Goal: Task Accomplishment & Management: Use online tool/utility

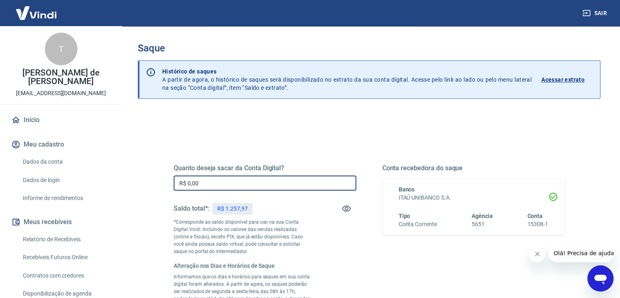
click at [206, 182] on input "R$ 0,00" at bounding box center [265, 182] width 183 height 15
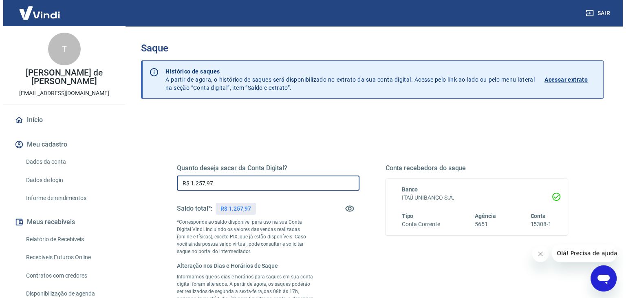
scroll to position [174, 0]
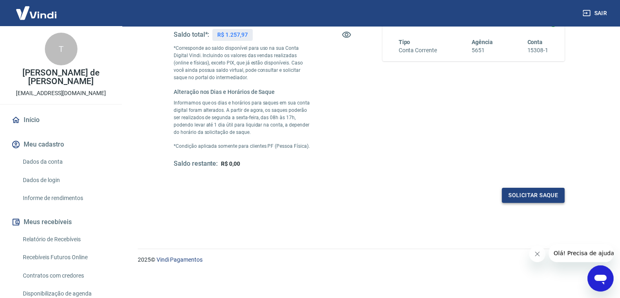
type input "R$ 1.257,97"
click at [540, 188] on button "Solicitar saque" at bounding box center [533, 195] width 63 height 15
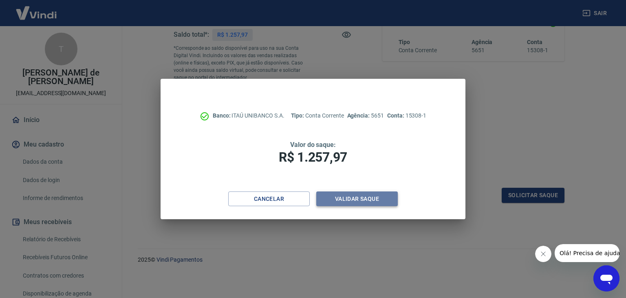
click at [380, 195] on button "Validar saque" at bounding box center [357, 198] width 82 height 15
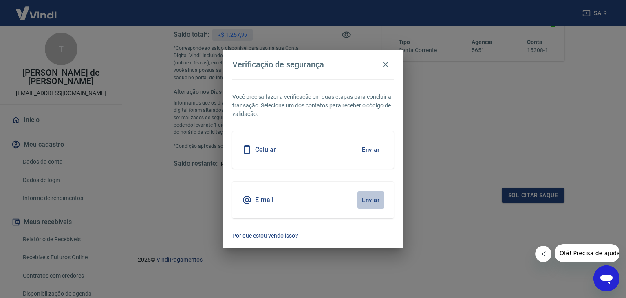
click at [369, 201] on button "Enviar" at bounding box center [371, 199] width 27 height 17
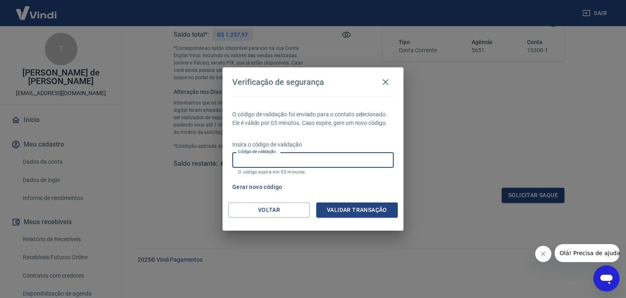
click at [251, 161] on input "Código de validação" at bounding box center [312, 159] width 161 height 15
click at [318, 160] on input "Código de validação" at bounding box center [312, 159] width 161 height 15
type input "191227"
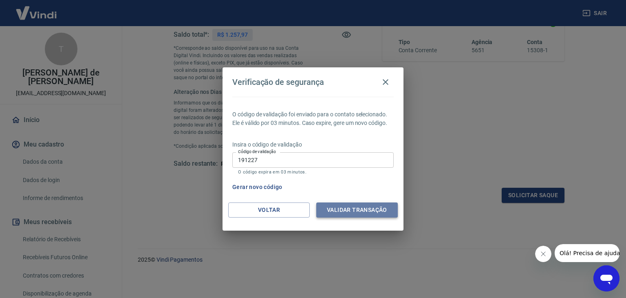
click at [358, 209] on button "Validar transação" at bounding box center [357, 209] width 82 height 15
